Goal: Information Seeking & Learning: Learn about a topic

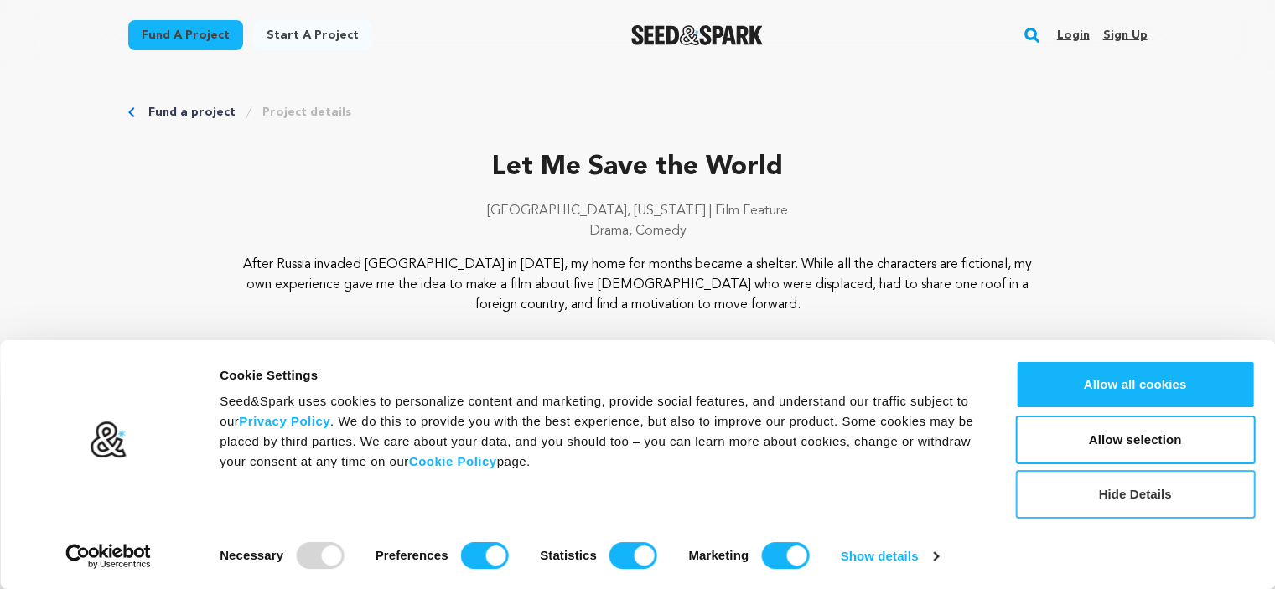
click at [1090, 492] on button "Hide Details" at bounding box center [1135, 494] width 240 height 49
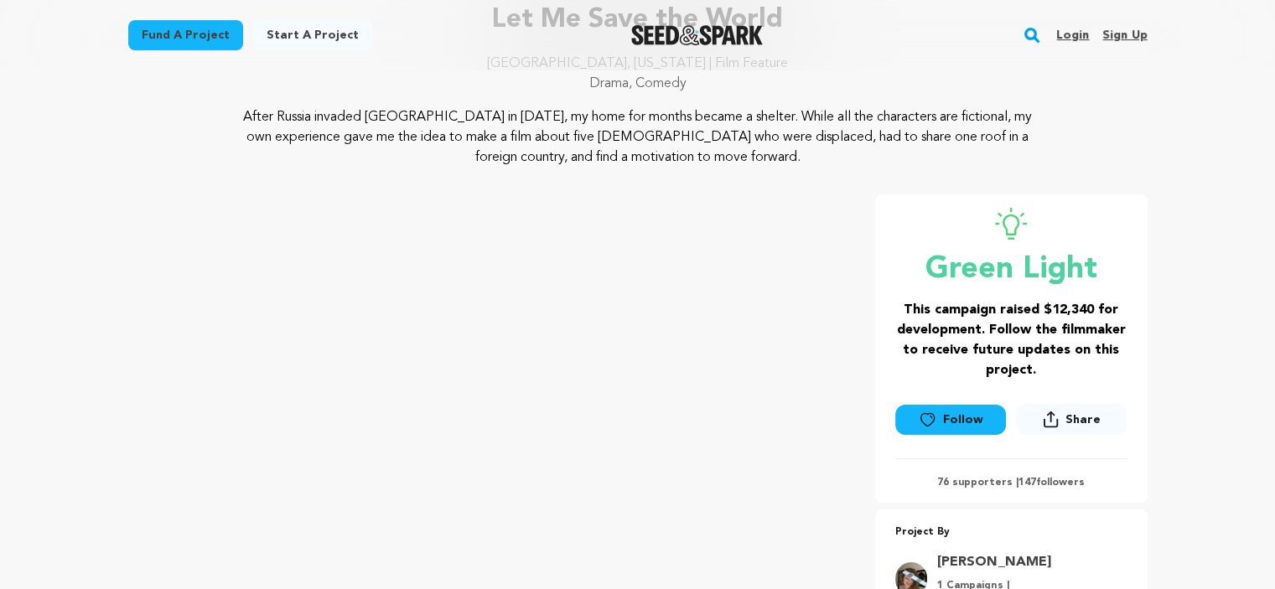
scroll to position [148, 0]
drag, startPoint x: 547, startPoint y: 140, endPoint x: 812, endPoint y: 144, distance: 265.0
click at [812, 144] on p "After Russia invaded [GEOGRAPHIC_DATA] in [DATE], my home for months became a s…" at bounding box center [638, 137] width 816 height 60
drag, startPoint x: 849, startPoint y: 142, endPoint x: 771, endPoint y: 151, distance: 77.7
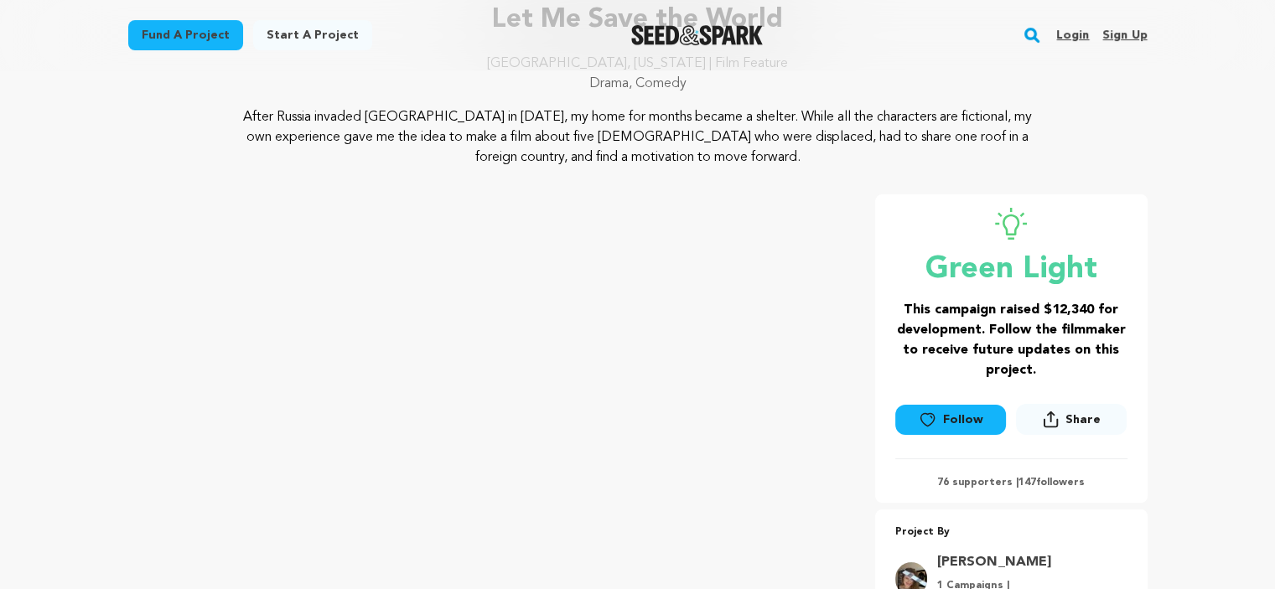
click at [771, 151] on p "After Russia invaded [GEOGRAPHIC_DATA] in [DATE], my home for months became a s…" at bounding box center [638, 137] width 816 height 60
click at [872, 170] on div "Let Me Save the World [GEOGRAPHIC_DATA], [US_STATE] | Film Feature Drama, Comed…" at bounding box center [638, 335] width 1020 height 670
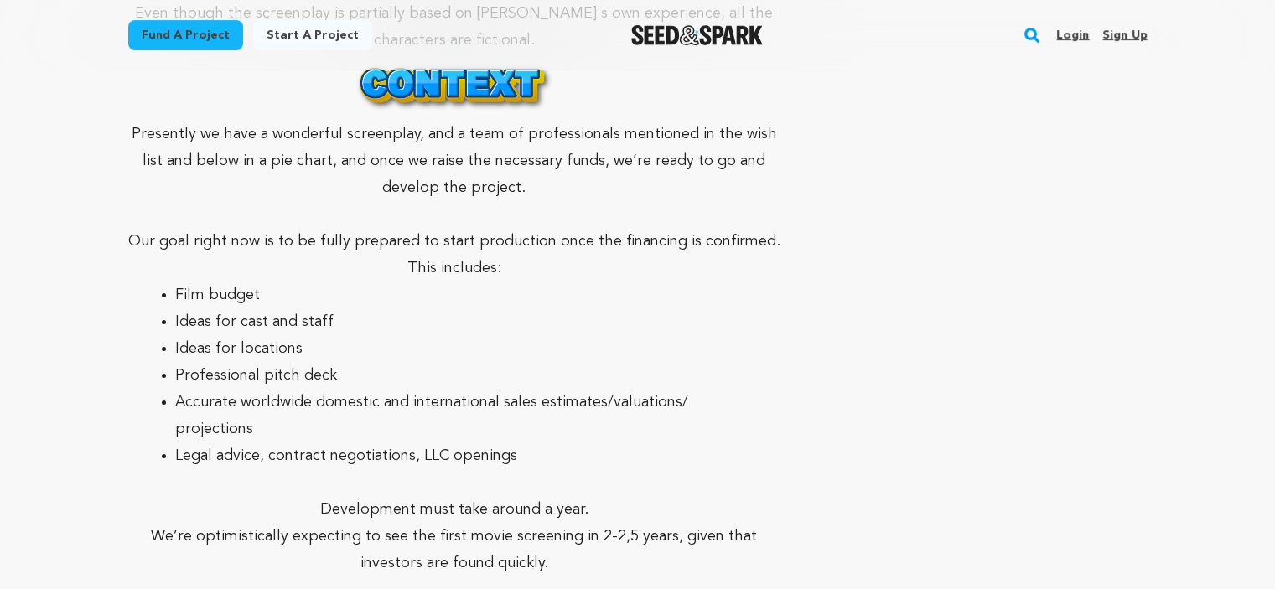
scroll to position [6487, 0]
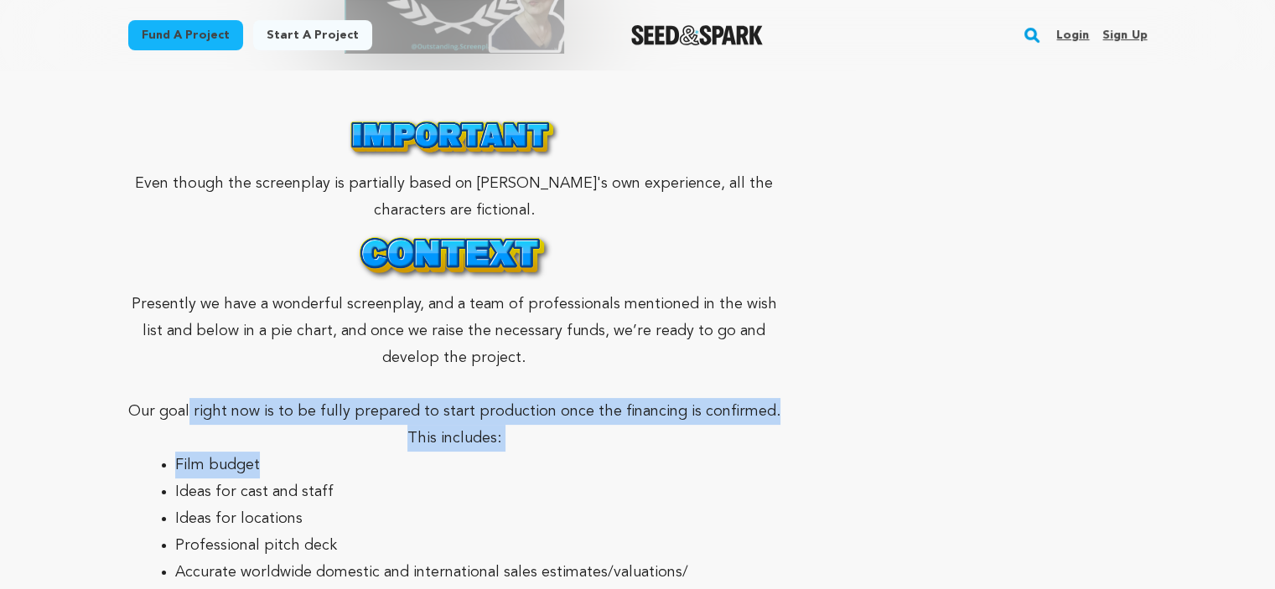
drag, startPoint x: 198, startPoint y: 206, endPoint x: 542, endPoint y: 266, distance: 349.7
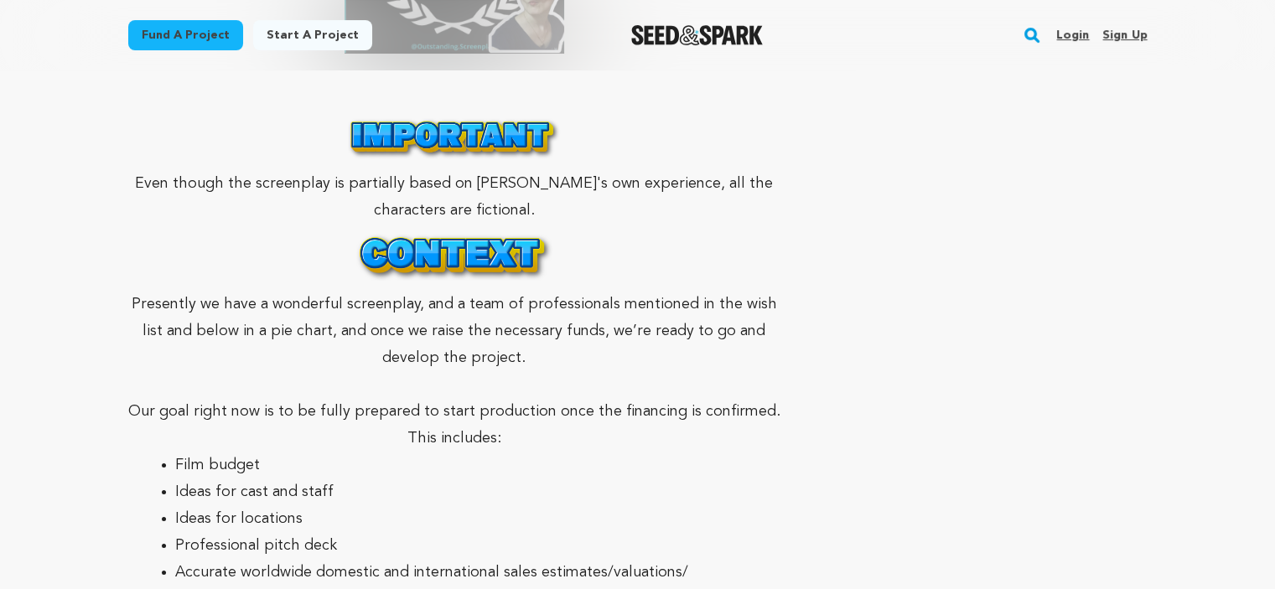
click at [755, 506] on li "Ideas for locations" at bounding box center [468, 519] width 586 height 27
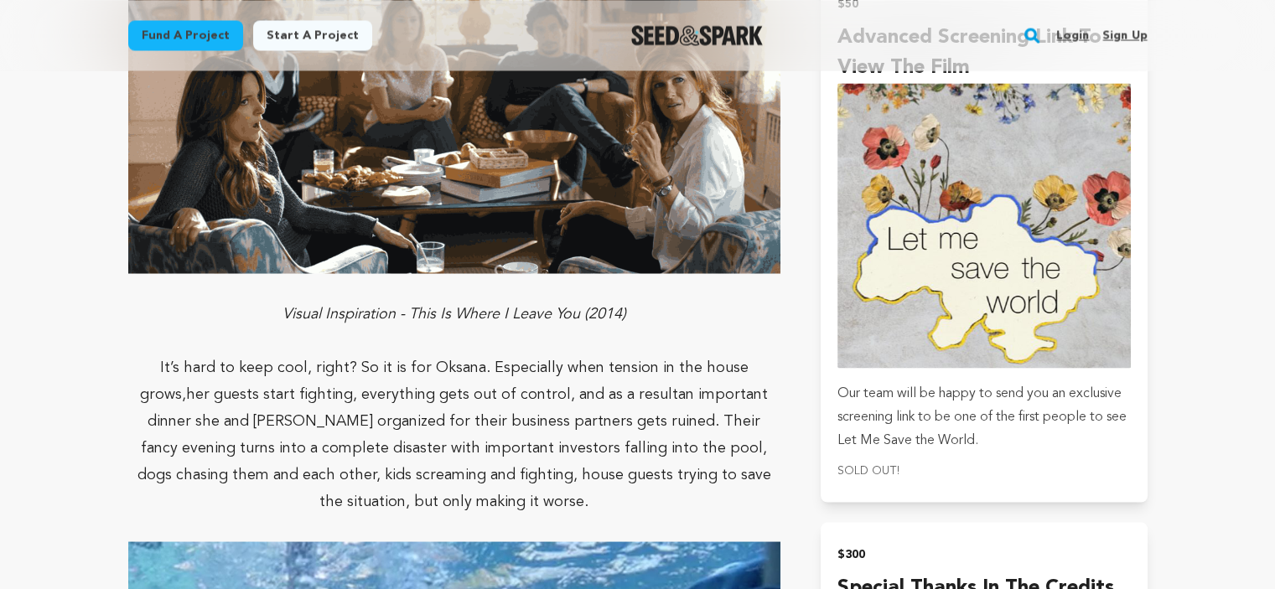
scroll to position [3055, 0]
